Goal: Share content

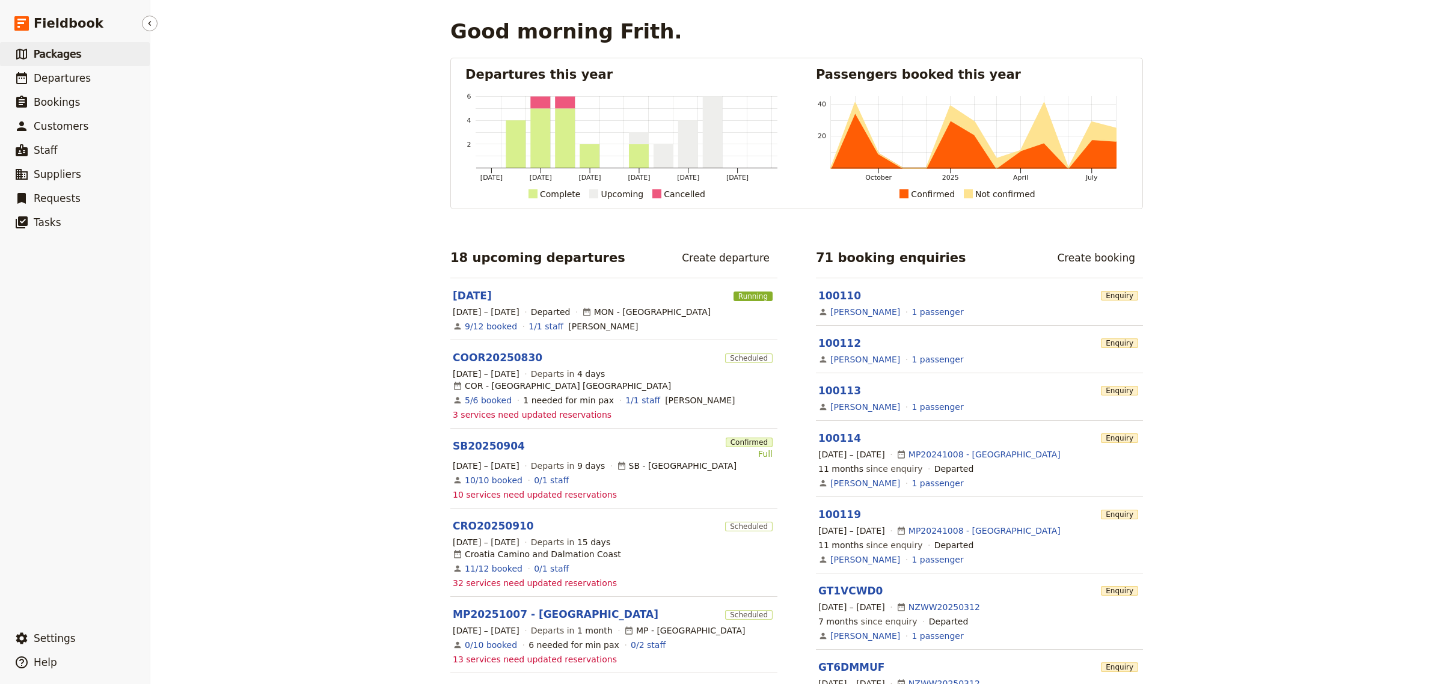
click at [63, 52] on span "Packages" at bounding box center [58, 54] width 48 height 12
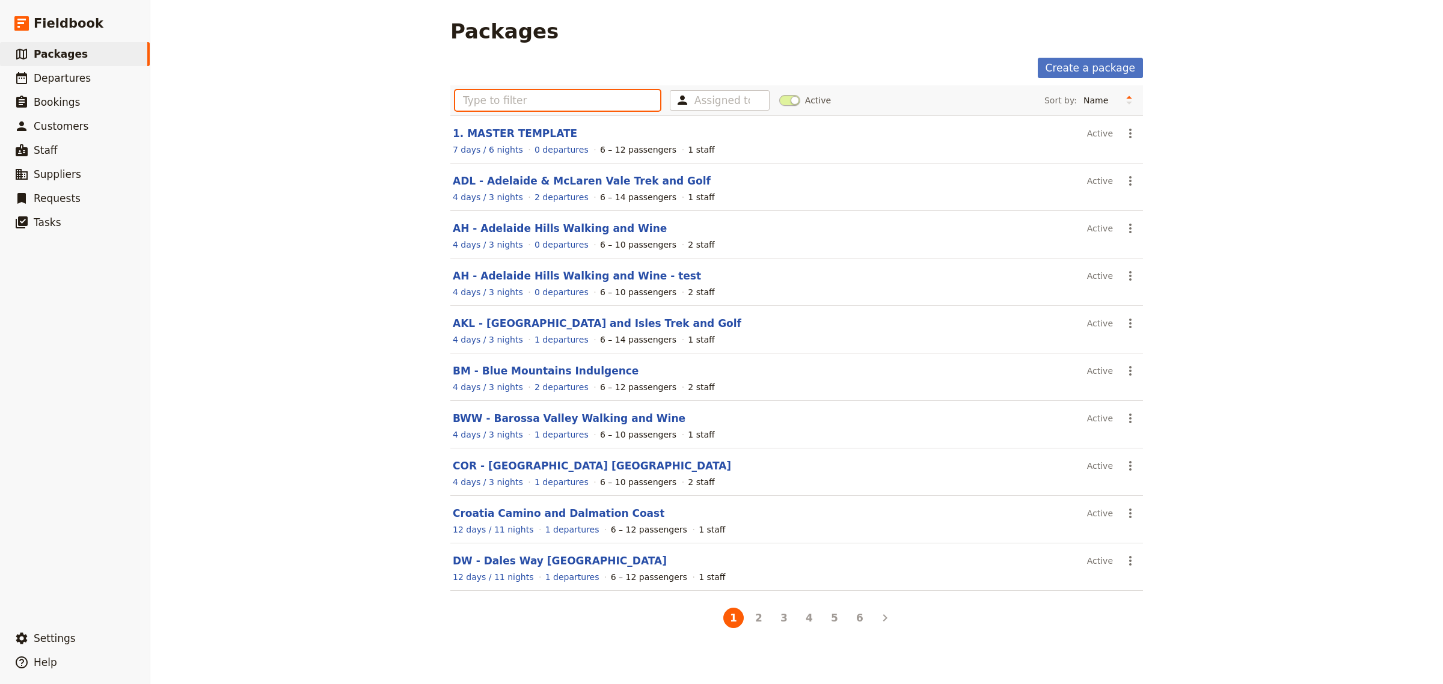
click at [477, 100] on input "text" at bounding box center [557, 100] width 205 height 20
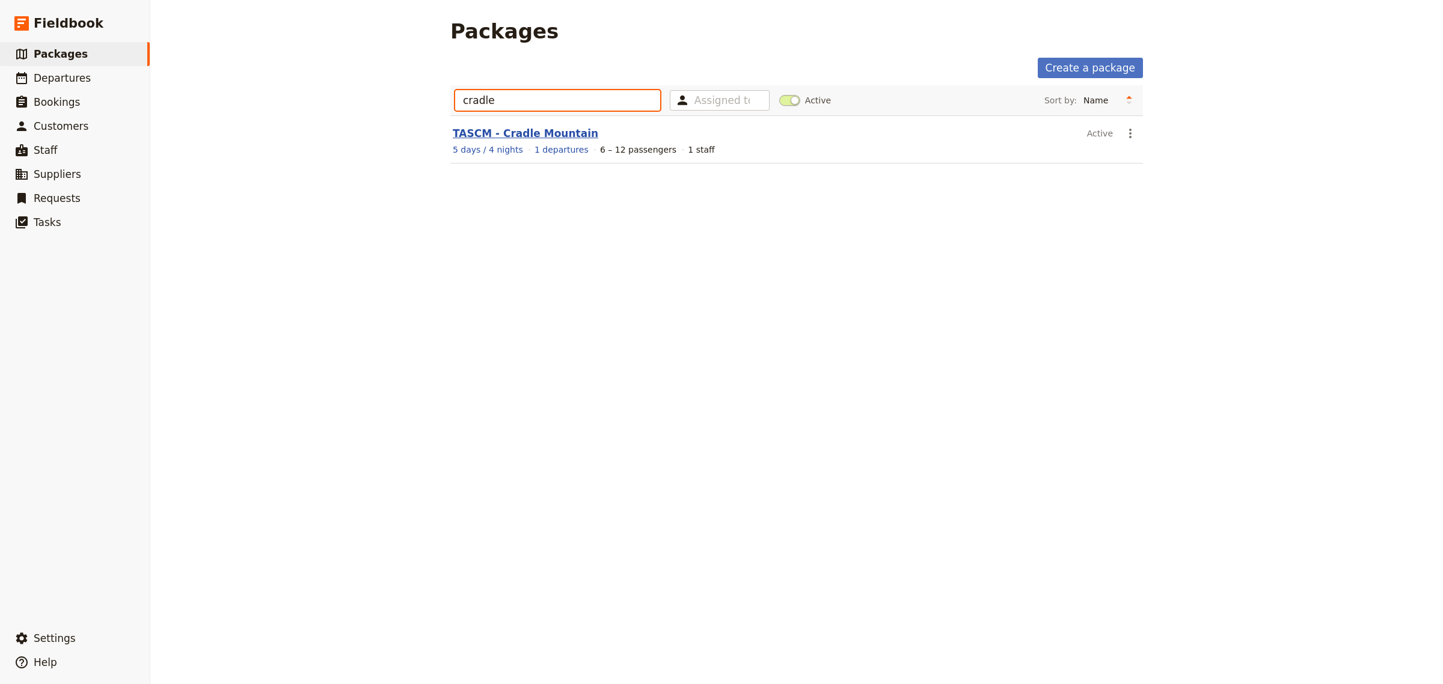
type input "cradle"
click at [507, 133] on link "TASCM - Cradle Mountain" at bounding box center [526, 133] width 146 height 12
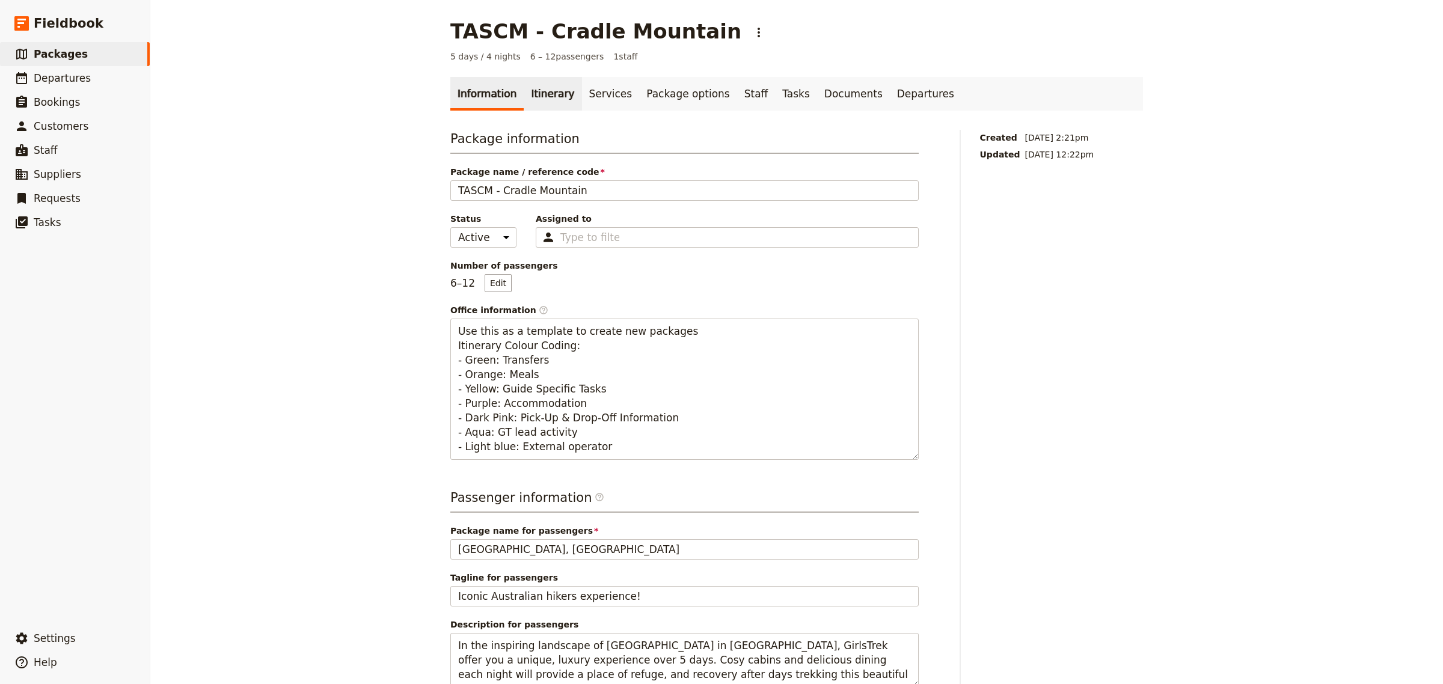
click at [549, 97] on link "Itinerary" at bounding box center [553, 94] width 58 height 34
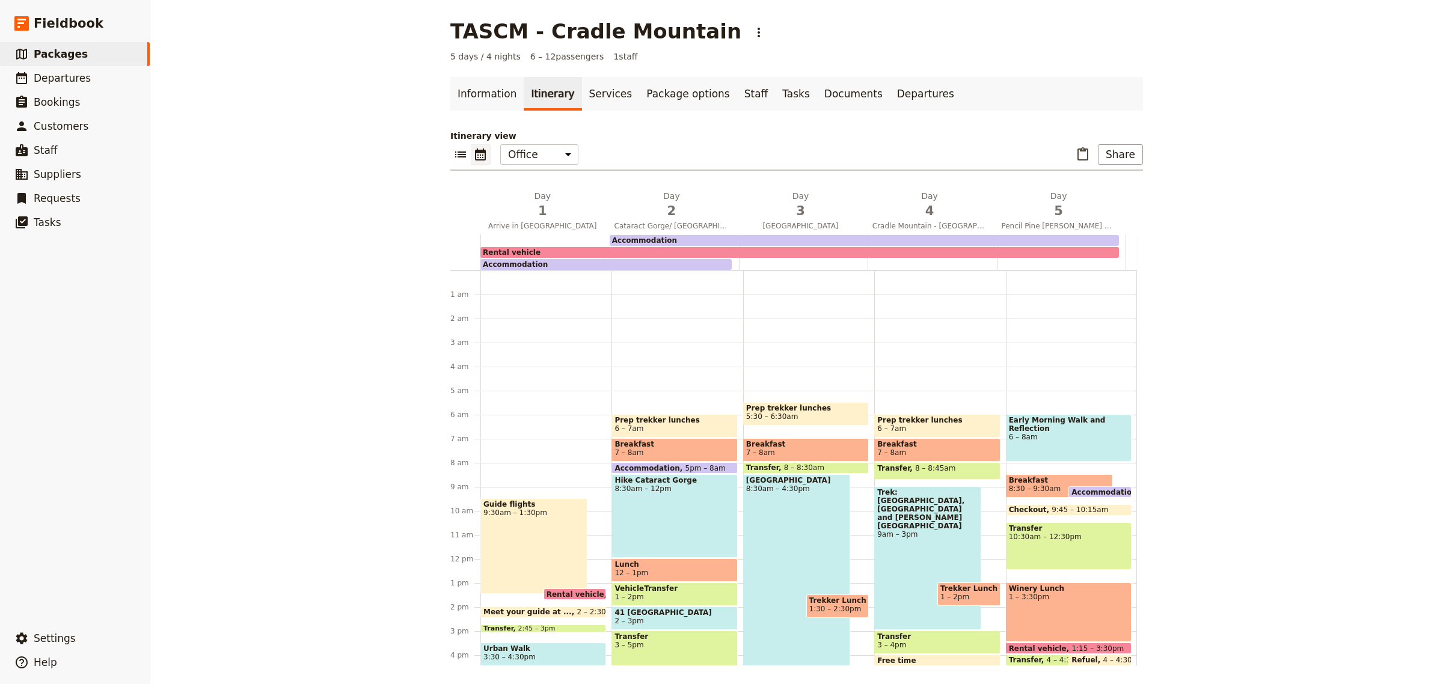
scroll to position [120, 0]
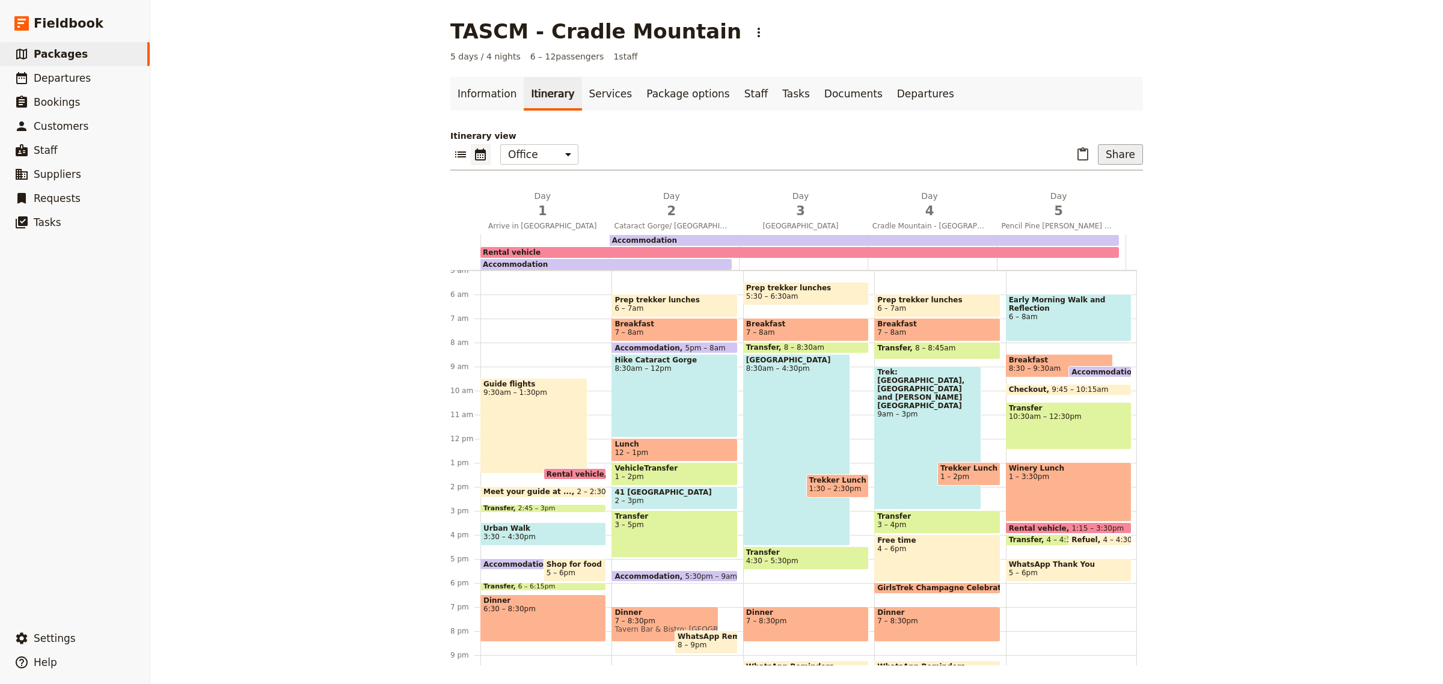
click at [1108, 160] on button "Share" at bounding box center [1120, 154] width 45 height 20
click at [1096, 215] on span "Sales Brochure" at bounding box center [1080, 215] width 63 height 12
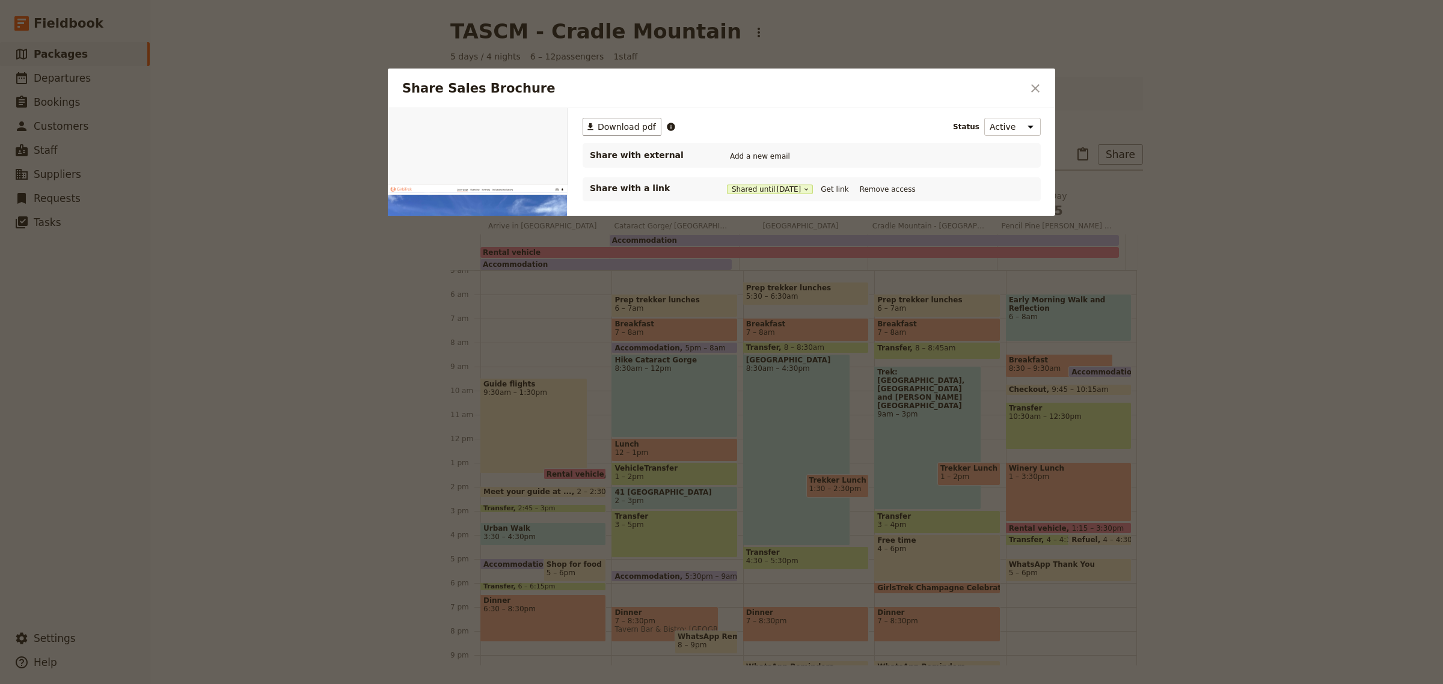
scroll to position [0, 0]
click at [780, 189] on span "[DATE]" at bounding box center [789, 190] width 25 height 10
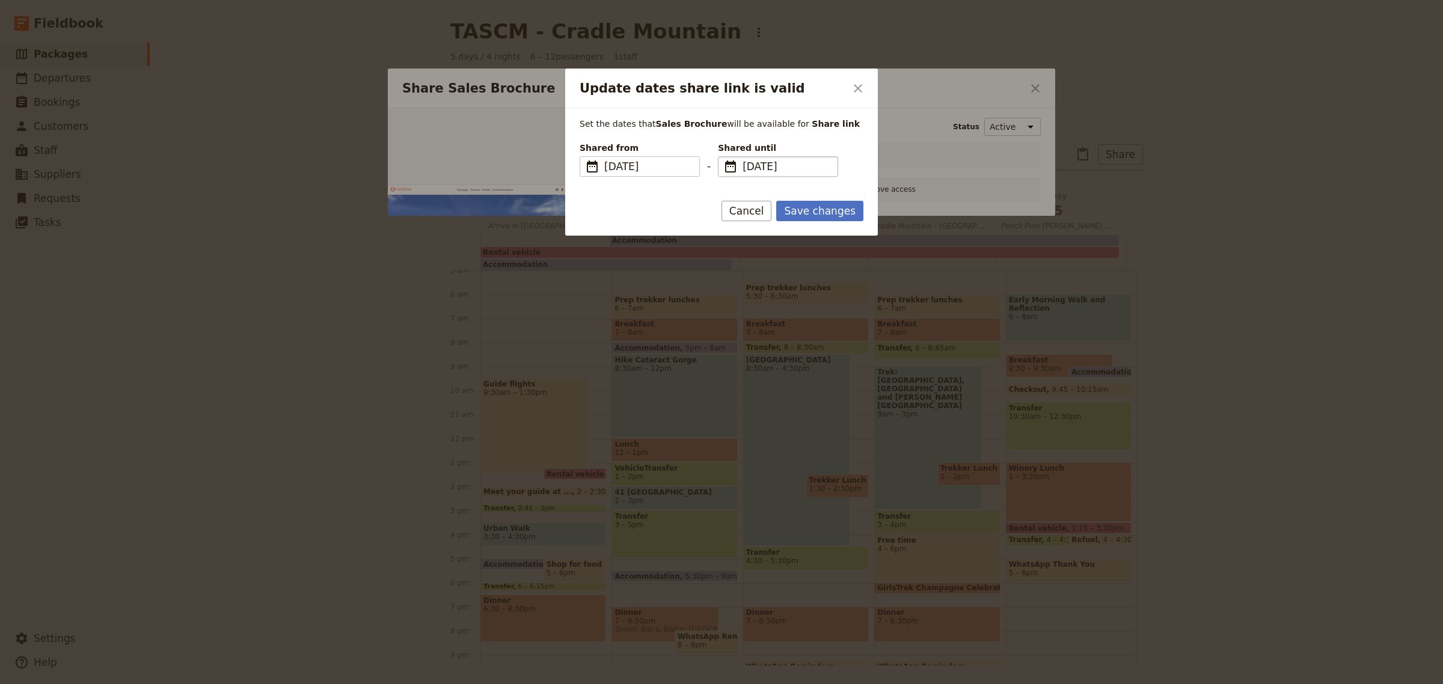
click at [787, 170] on span "[DATE]" at bounding box center [787, 166] width 88 height 14
click at [723, 157] on input "[DATE]" at bounding box center [723, 156] width 1 height 1
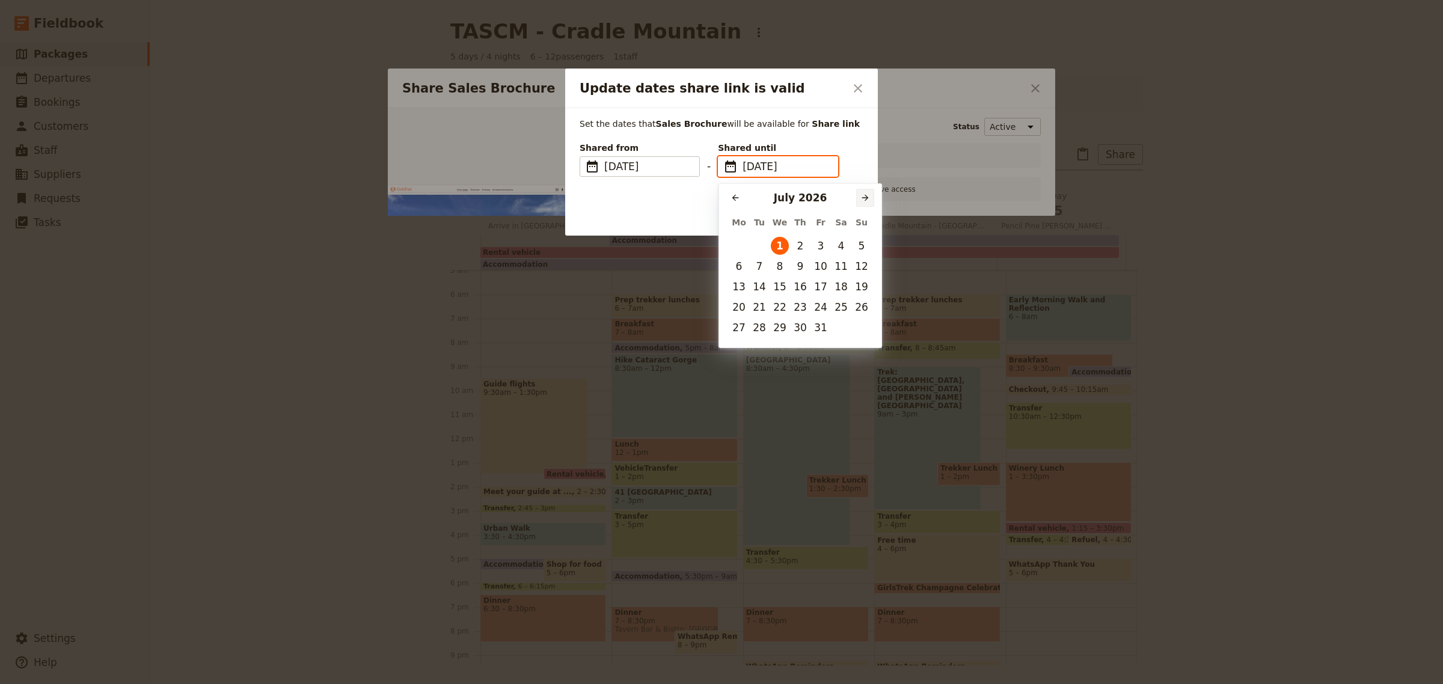
click at [862, 195] on icon "Next month" at bounding box center [866, 198] width 10 height 10
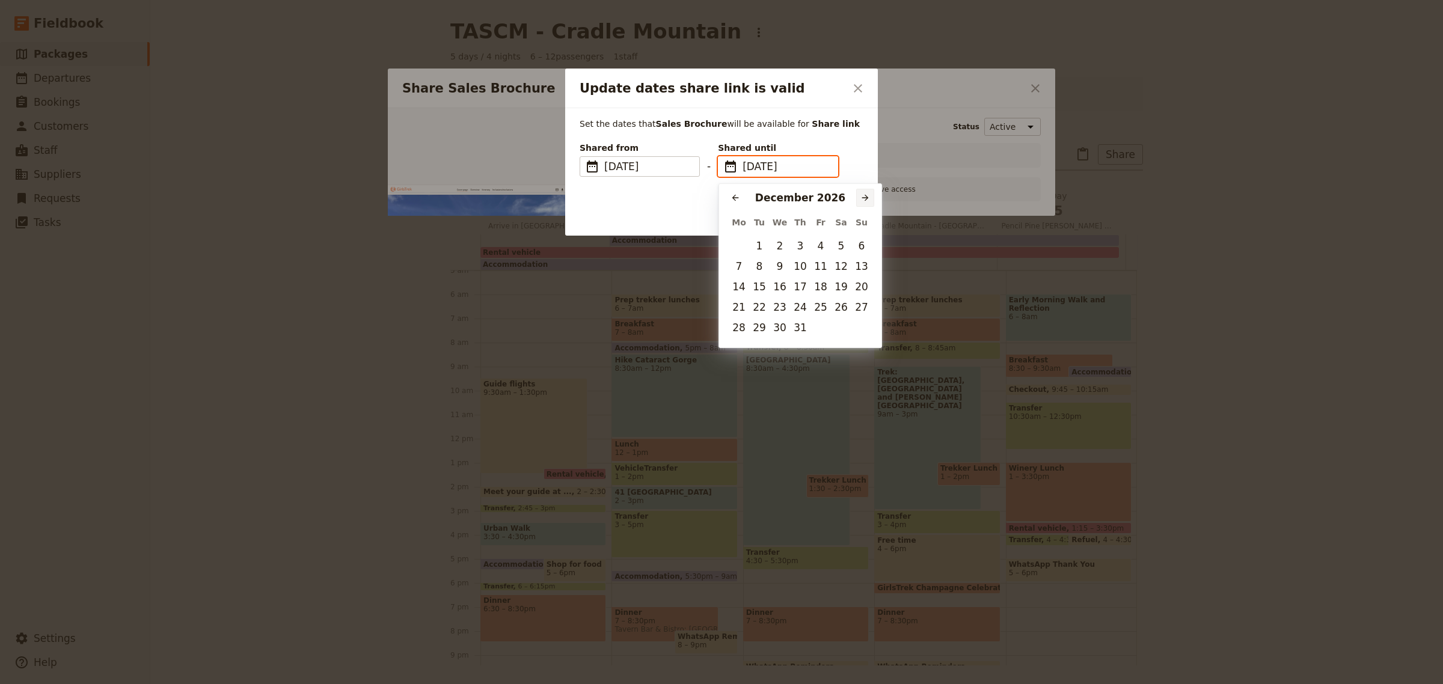
click at [862, 195] on icon "Next month" at bounding box center [866, 198] width 10 height 10
click at [731, 192] on button "​" at bounding box center [735, 198] width 18 height 18
click at [803, 326] on button "31" at bounding box center [800, 328] width 18 height 18
type input "[DATE]"
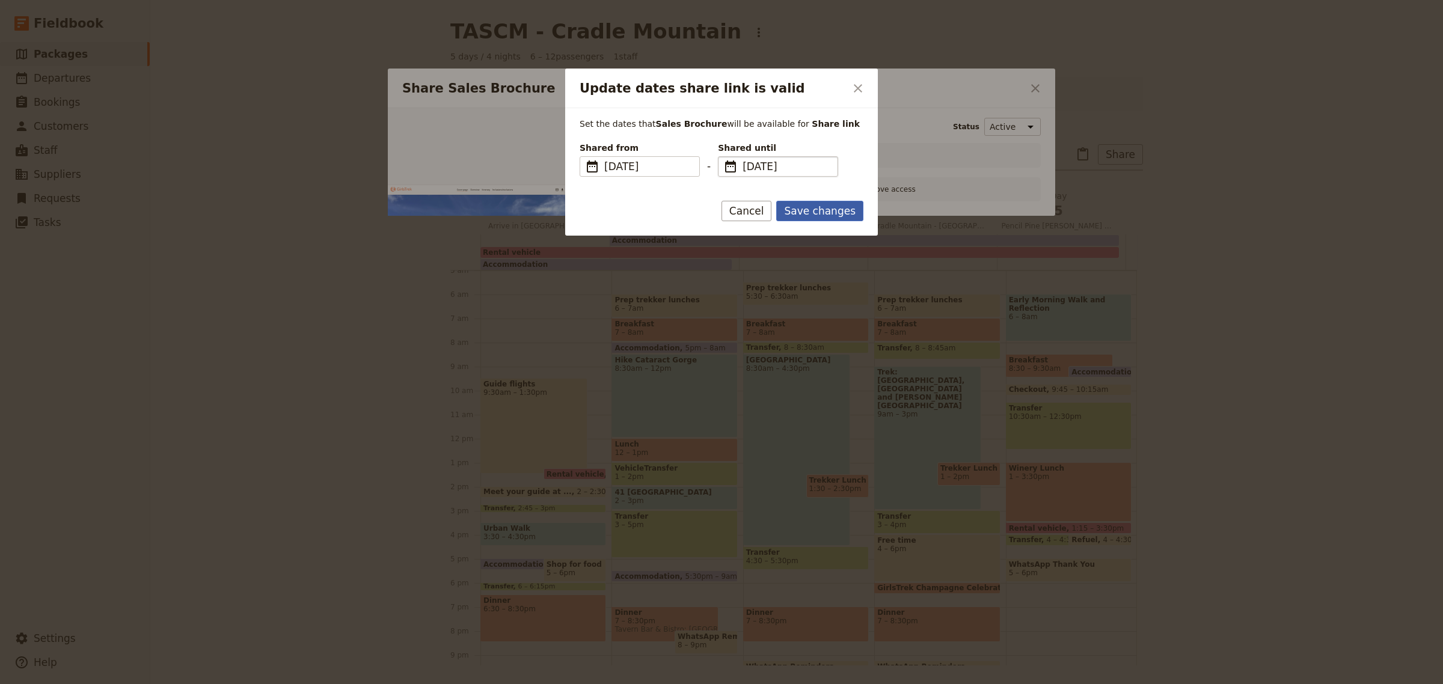
click at [830, 209] on button "Save changes" at bounding box center [819, 211] width 87 height 20
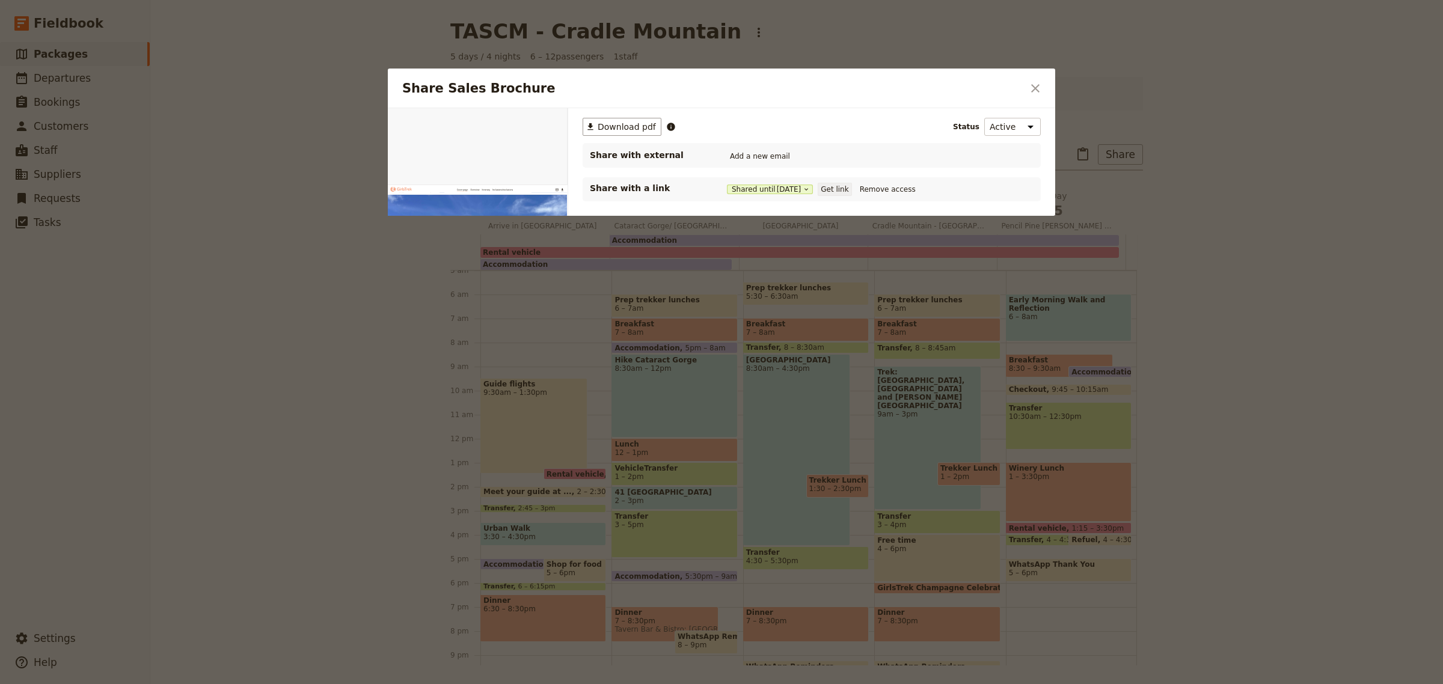
click at [846, 190] on button "Get link" at bounding box center [835, 189] width 34 height 13
click at [765, 188] on button "Shared until [DATE]" at bounding box center [770, 190] width 86 height 10
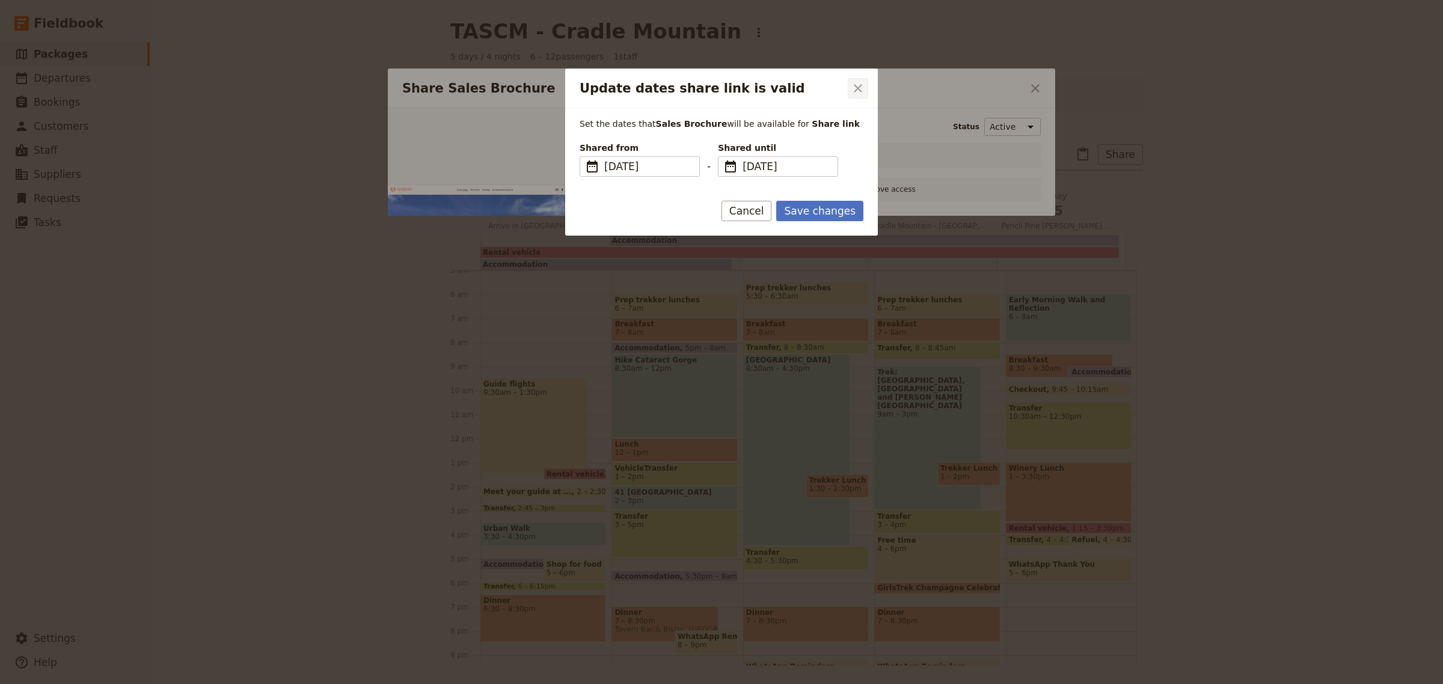
click at [858, 91] on icon "Close dialog" at bounding box center [858, 88] width 14 height 14
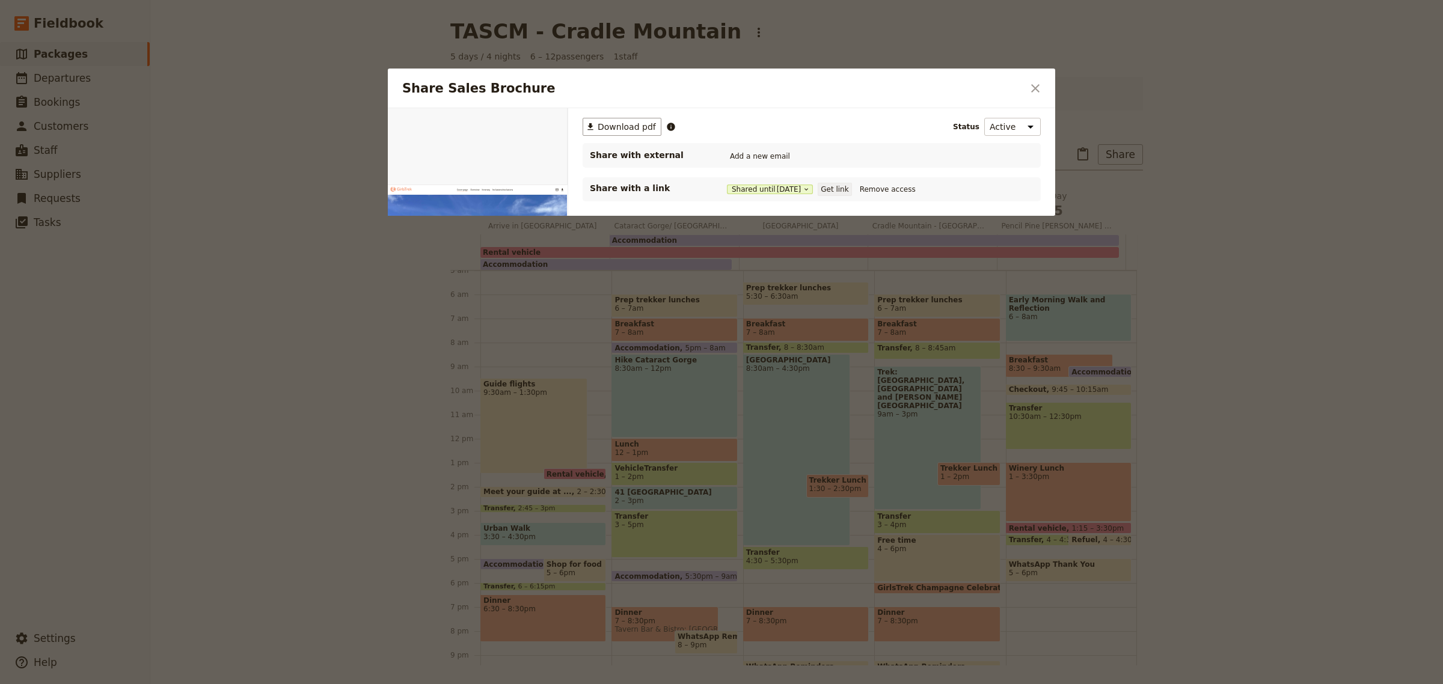
click at [844, 191] on button "Get link" at bounding box center [835, 189] width 34 height 13
